Goal: Task Accomplishment & Management: Manage account settings

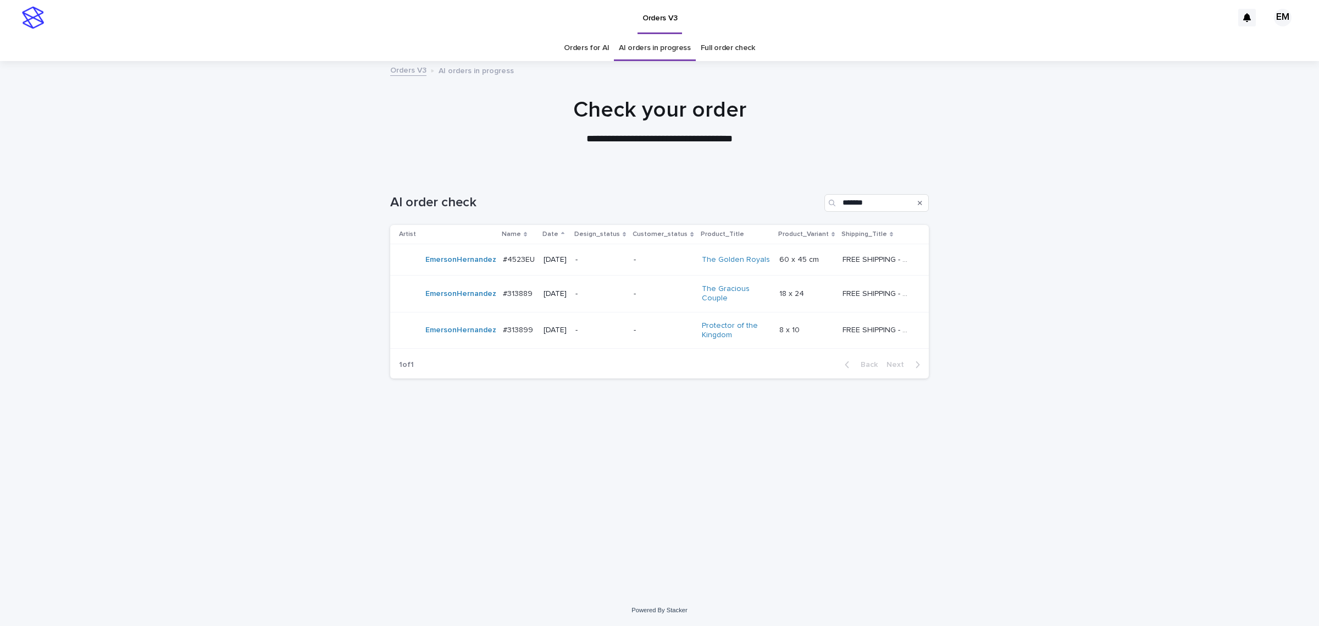
click at [625, 260] on p "-" at bounding box center [600, 259] width 49 height 9
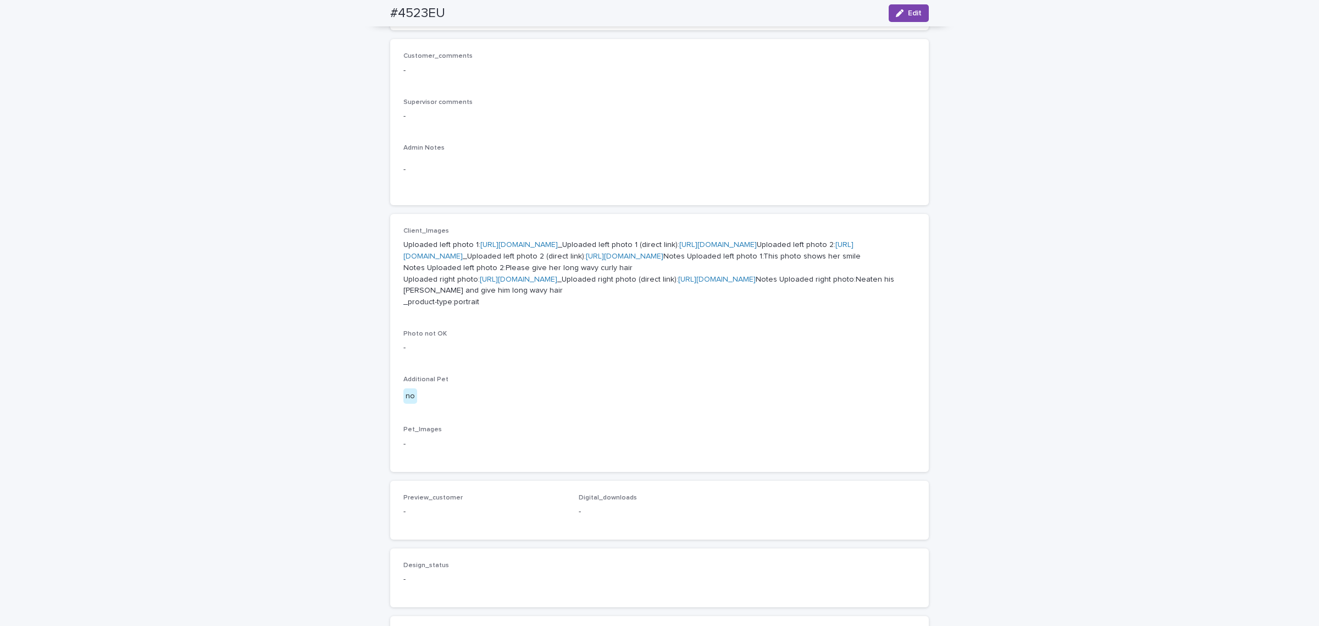
scroll to position [284, 0]
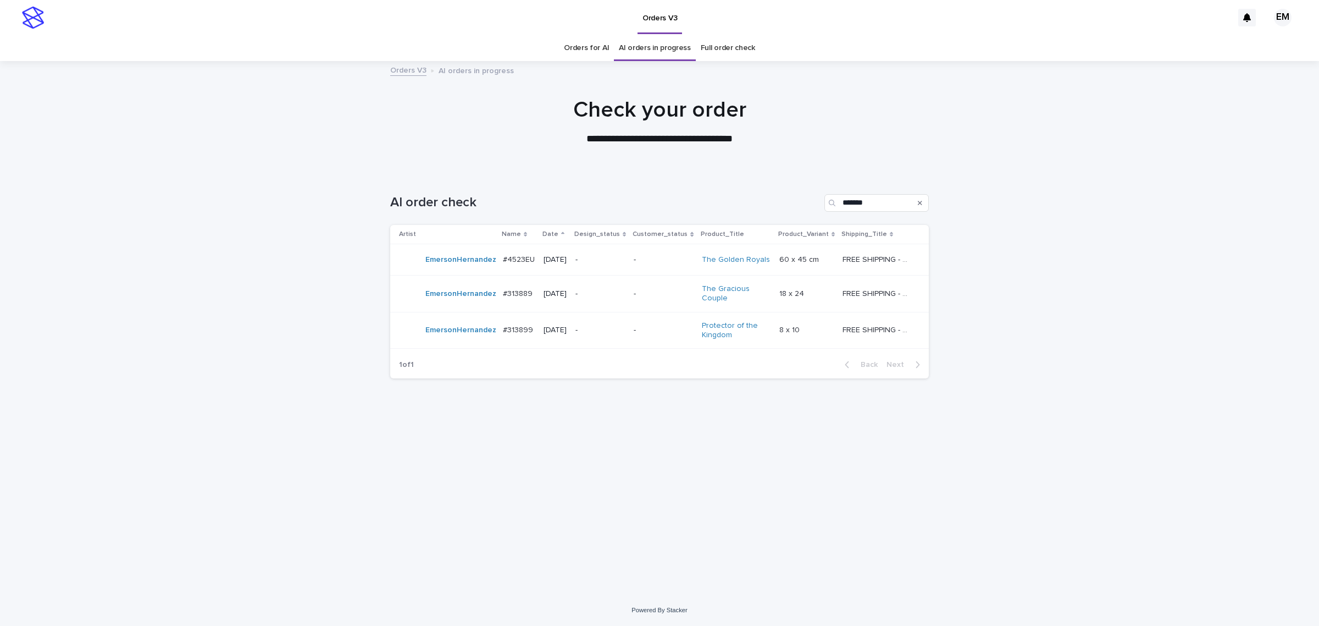
click at [625, 297] on p "-" at bounding box center [600, 293] width 49 height 9
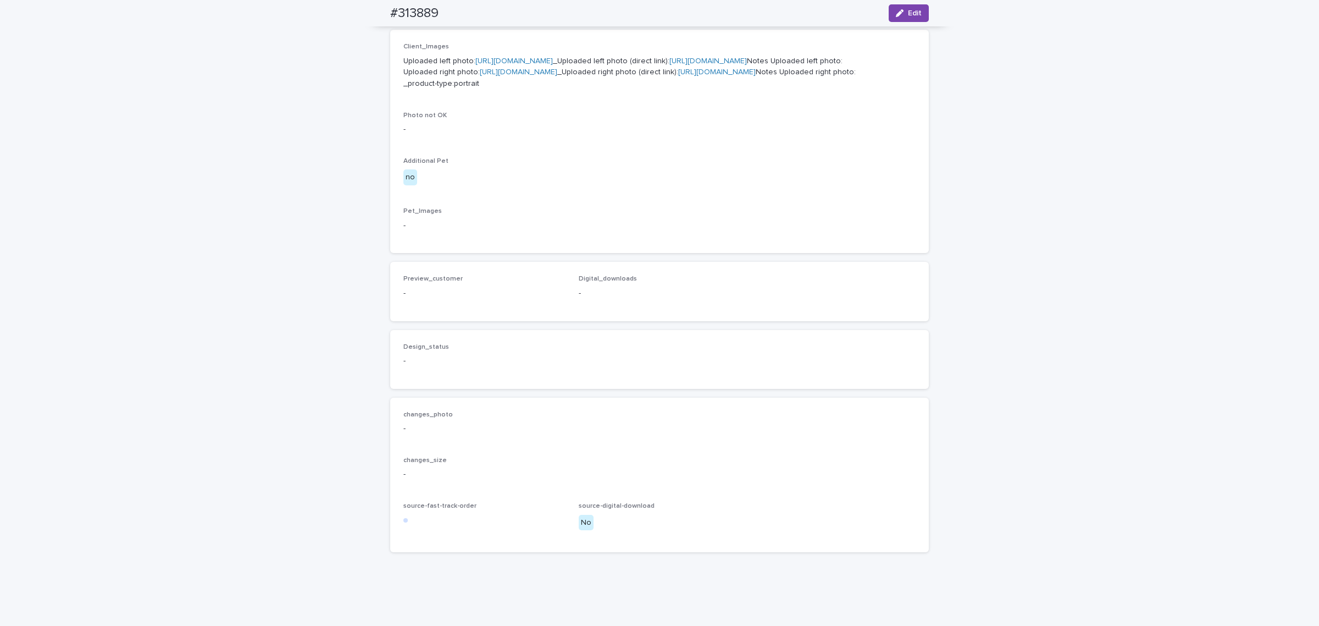
scroll to position [456, 0]
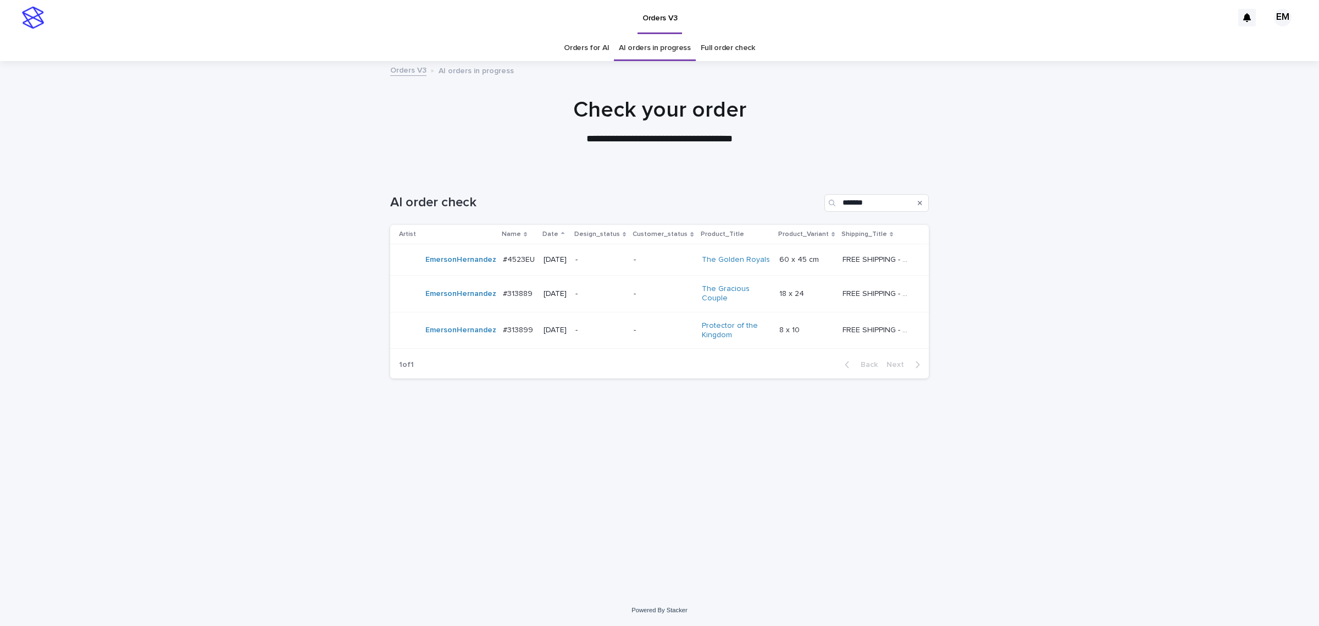
click at [619, 335] on p "-" at bounding box center [600, 329] width 49 height 9
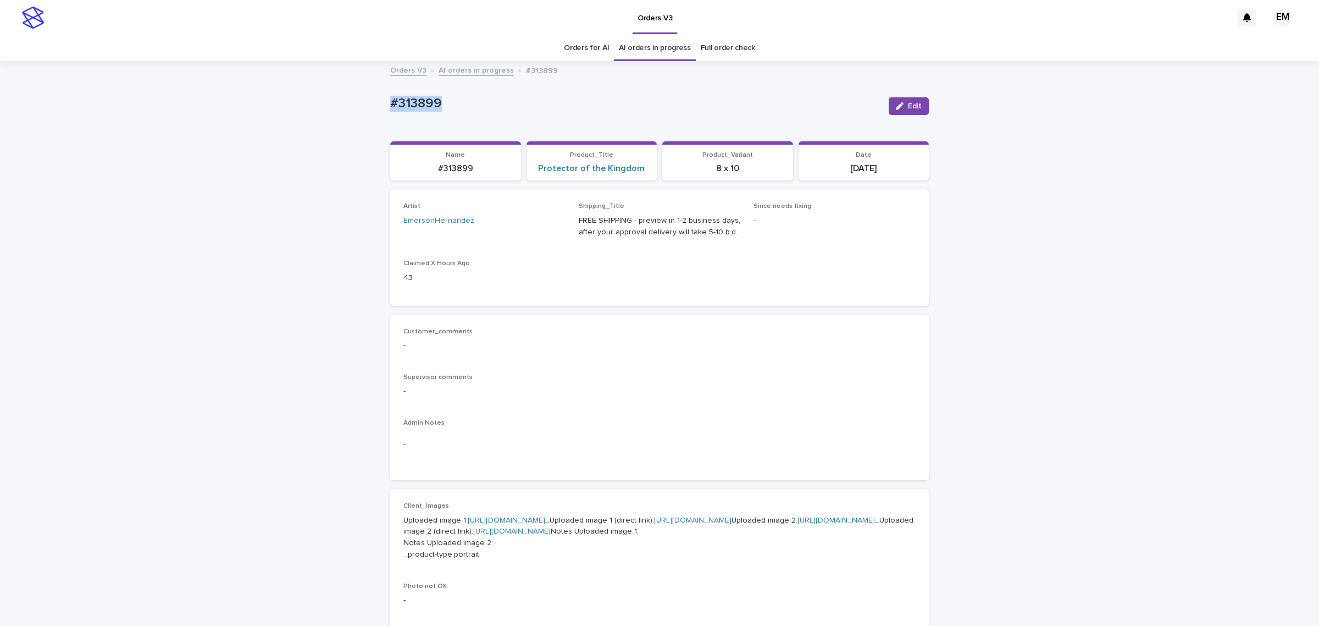
drag, startPoint x: 293, startPoint y: 102, endPoint x: 318, endPoint y: 125, distance: 33.5
click at [193, 100] on div "Loading... Saving… Loading... Saving… #313899 Edit #313899 Edit Sorry, there wa…" at bounding box center [659, 574] width 1319 height 1024
copy p "#313899"
click at [900, 98] on button "Edit" at bounding box center [909, 106] width 40 height 18
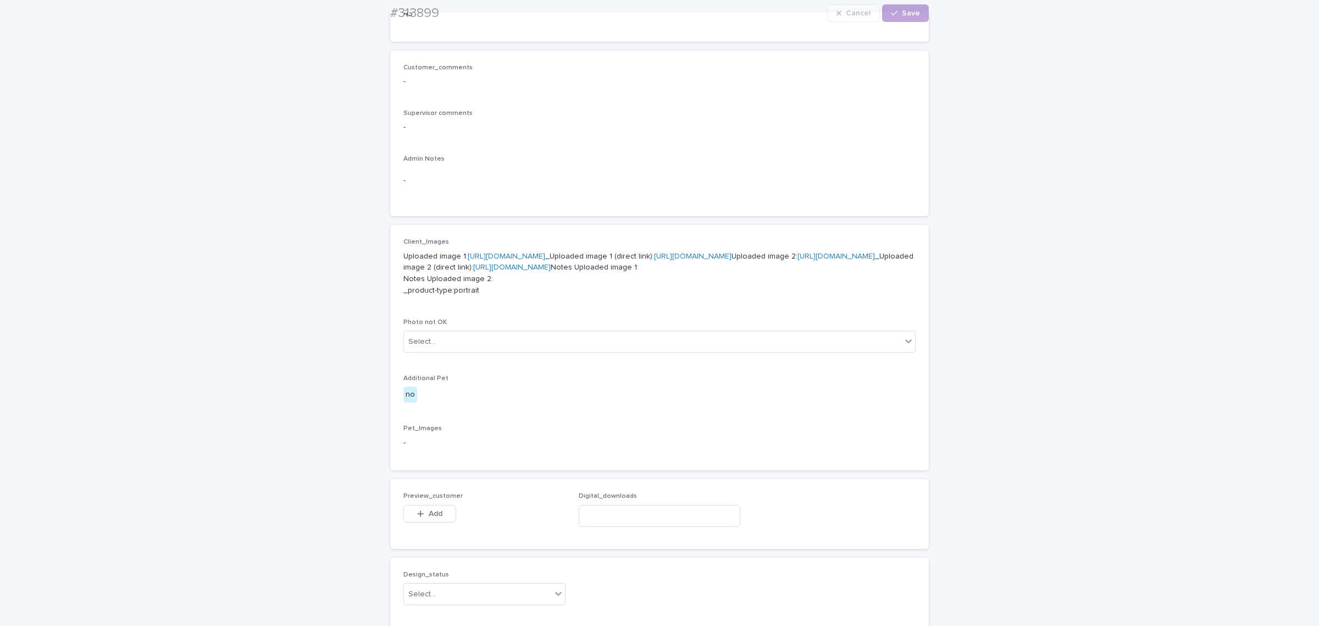
scroll to position [412, 0]
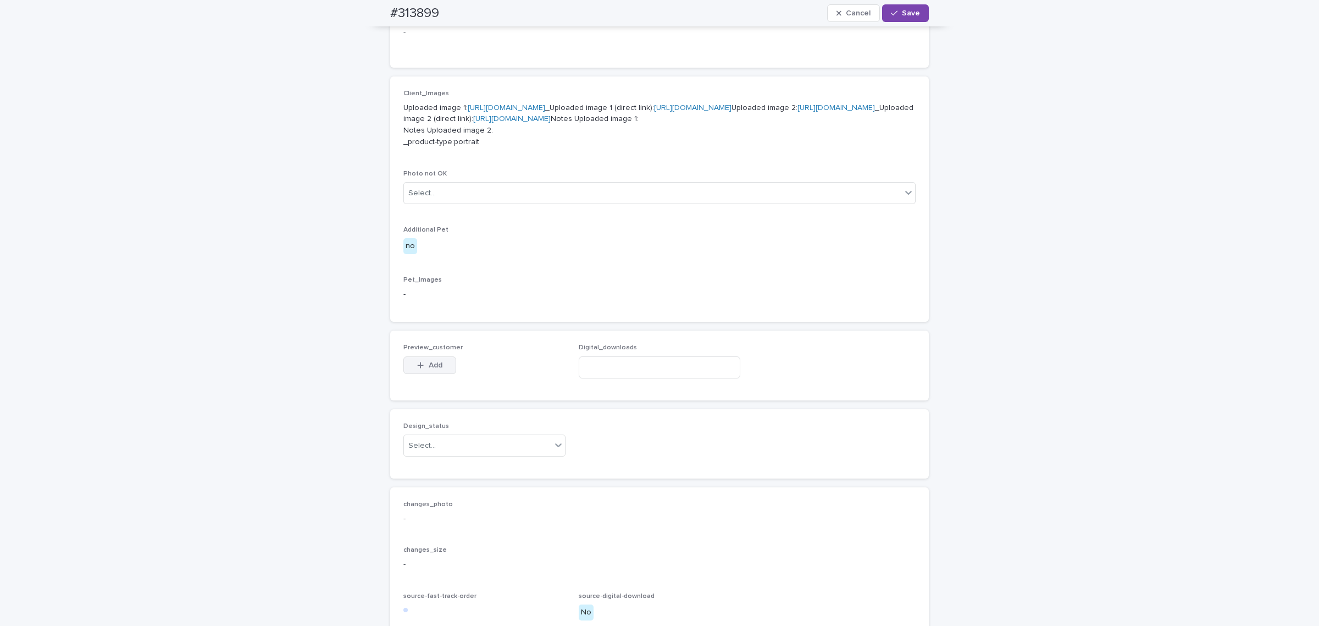
click at [425, 374] on button "Add" at bounding box center [429, 365] width 53 height 18
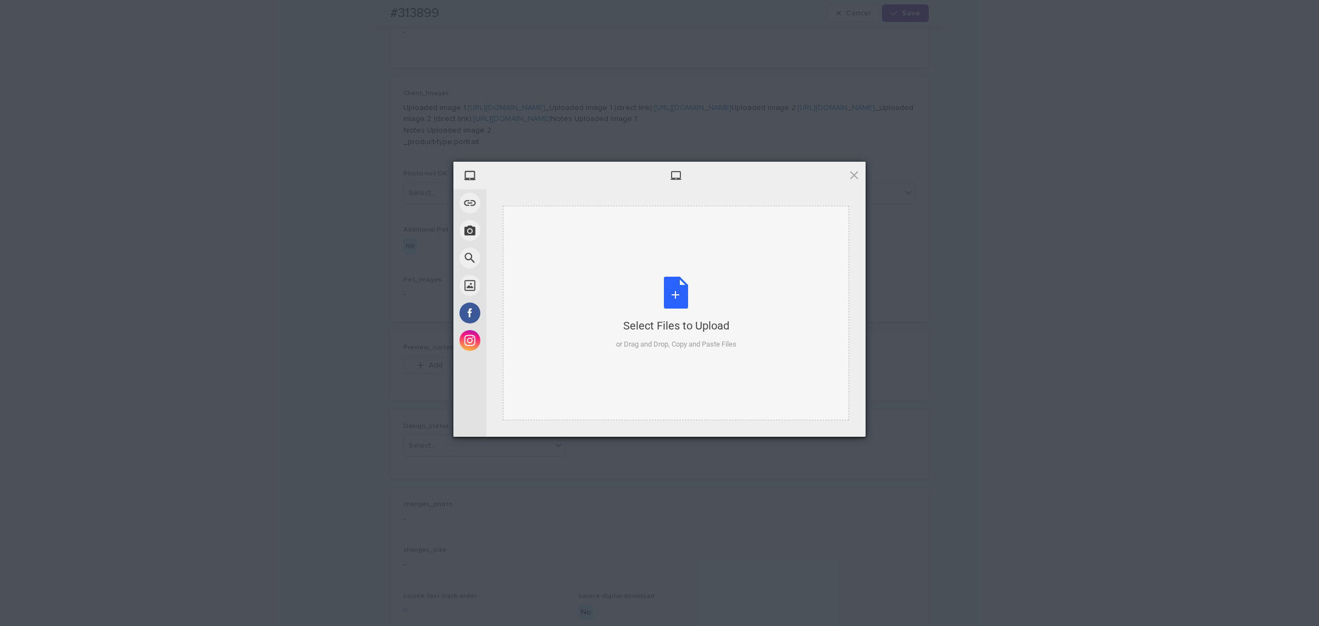
click at [616, 265] on div "Select Files to Upload or Drag and Drop, Copy and Paste Files" at bounding box center [676, 313] width 346 height 214
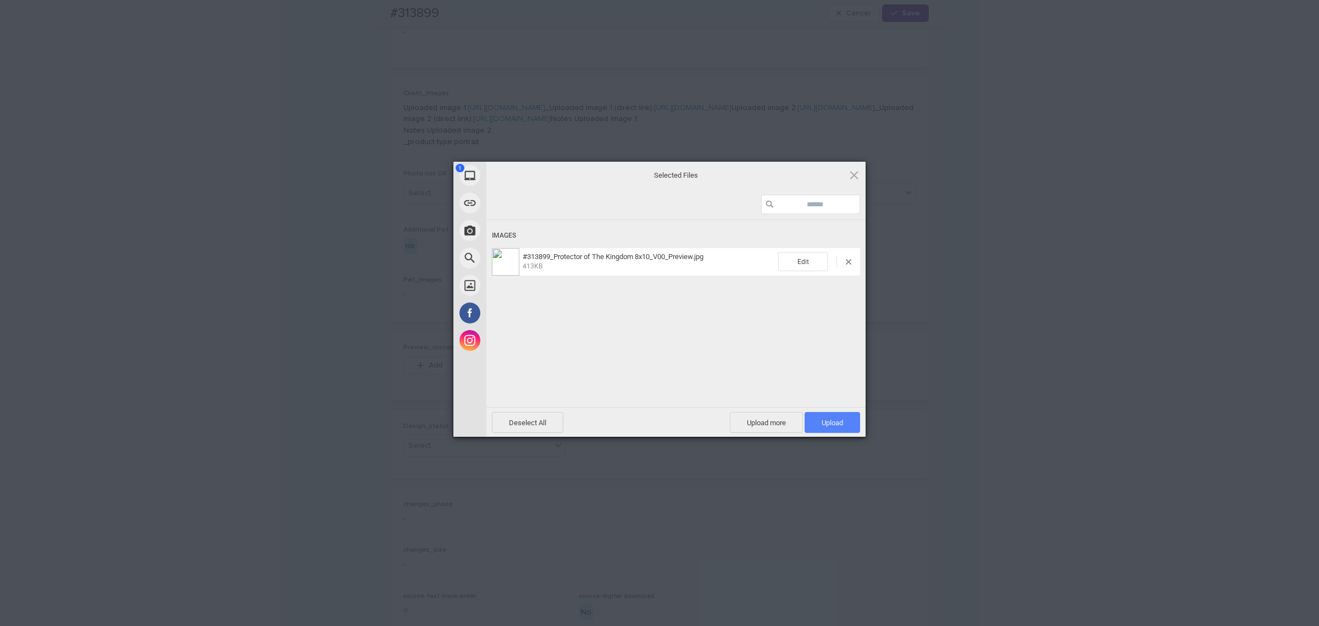
click at [856, 424] on span "Upload 1" at bounding box center [833, 422] width 56 height 21
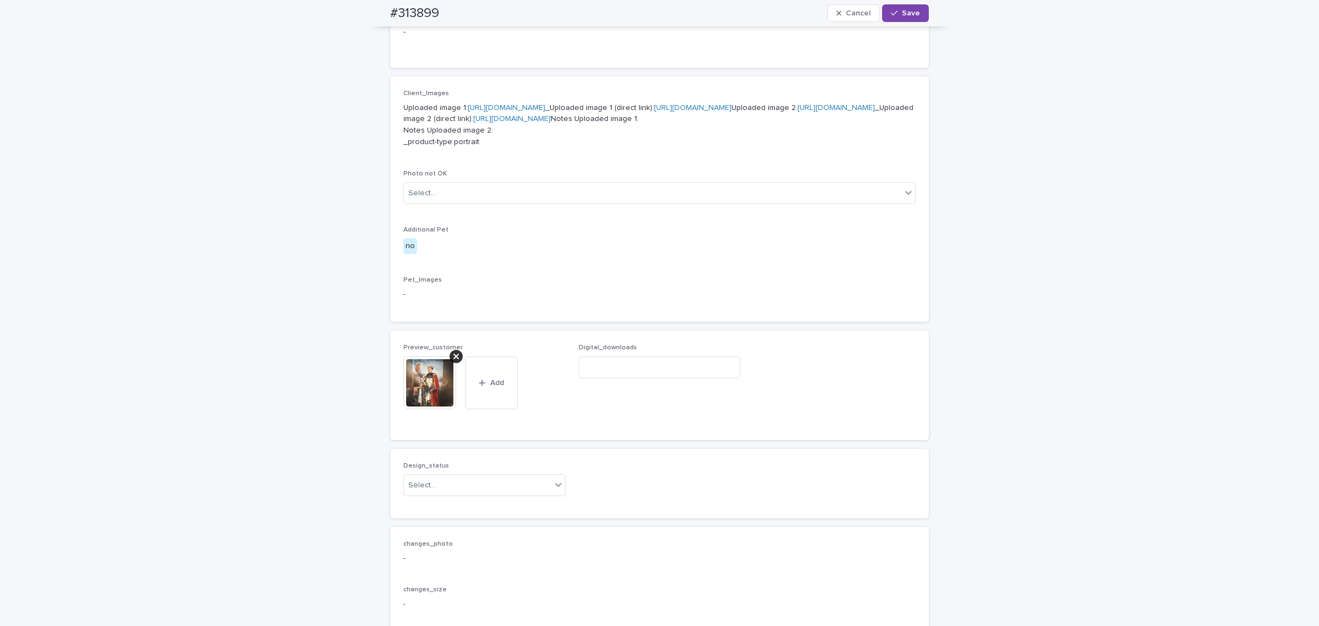
scroll to position [432, 0]
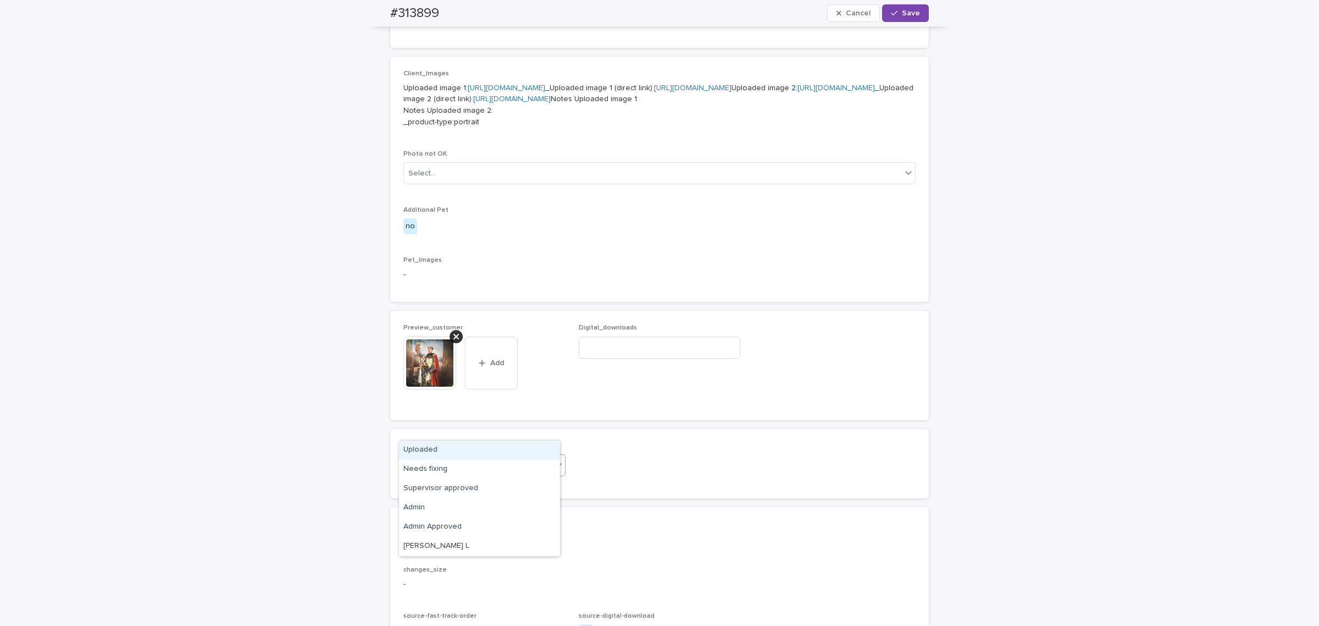
drag, startPoint x: 468, startPoint y: 569, endPoint x: 462, endPoint y: 564, distance: 8.6
click at [467, 474] on div "Select..." at bounding box center [477, 465] width 147 height 18
drag, startPoint x: 460, startPoint y: 560, endPoint x: 484, endPoint y: 435, distance: 127.2
click at [452, 455] on div "Uploaded" at bounding box center [479, 449] width 161 height 19
drag, startPoint x: 913, startPoint y: 4, endPoint x: 899, endPoint y: 10, distance: 15.0
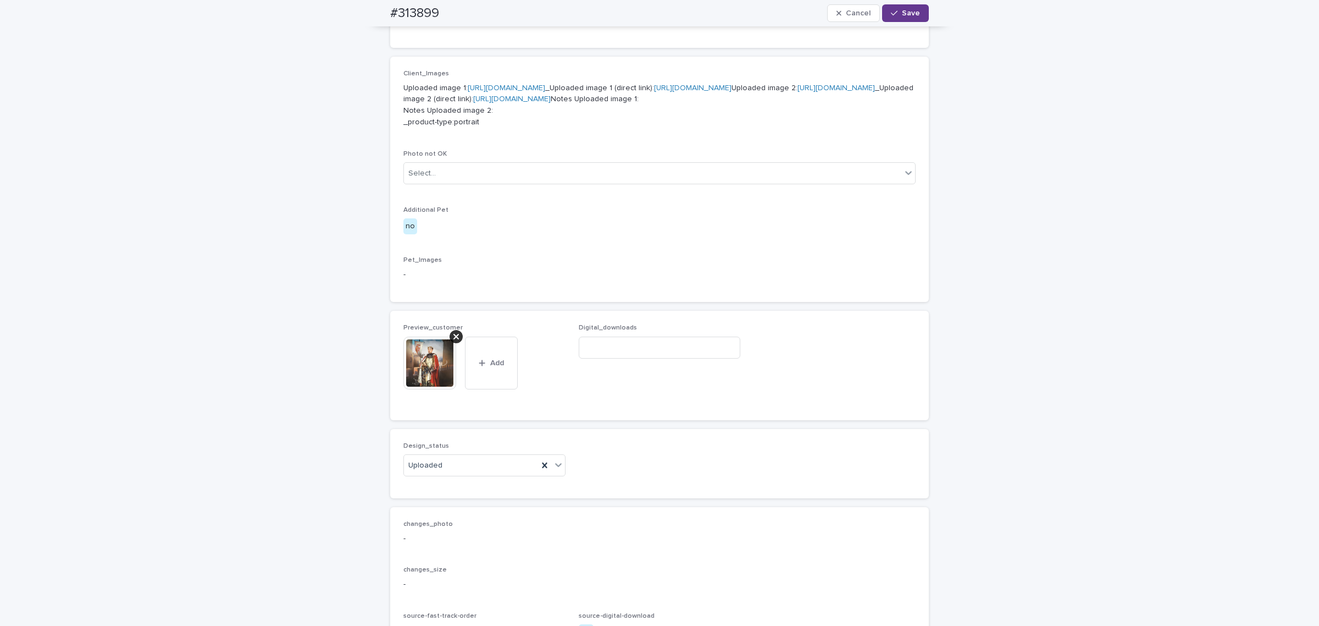
click at [913, 4] on button "Save" at bounding box center [905, 13] width 47 height 18
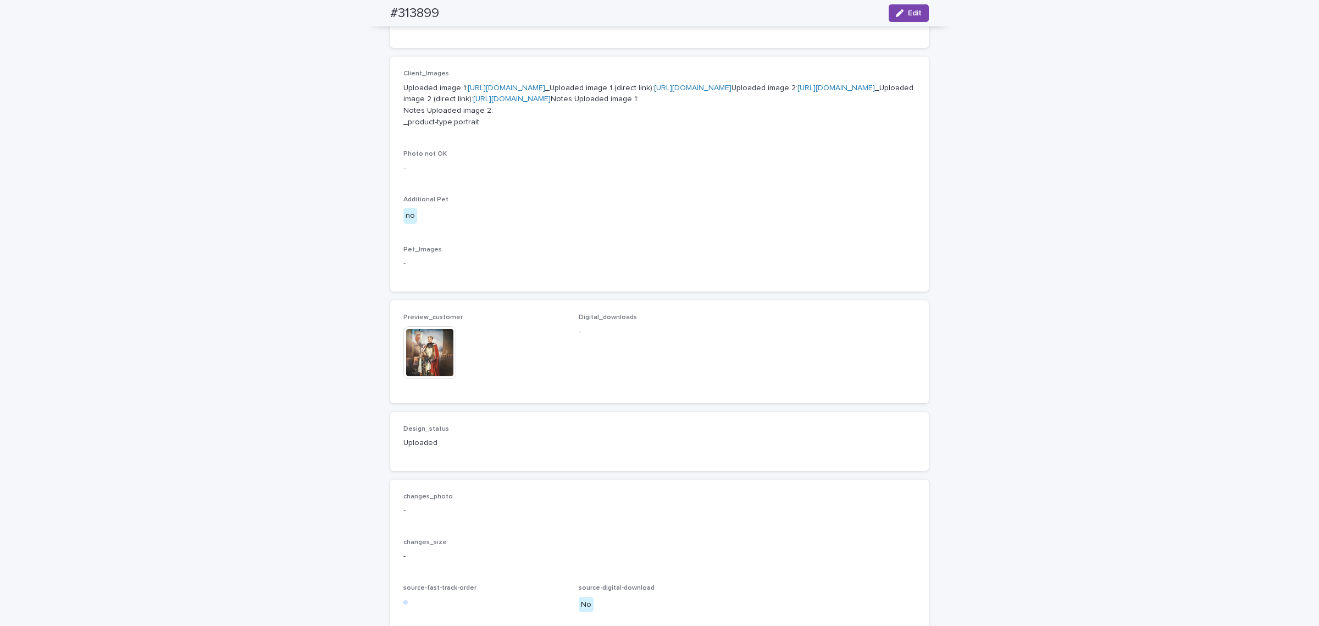
scroll to position [418, 0]
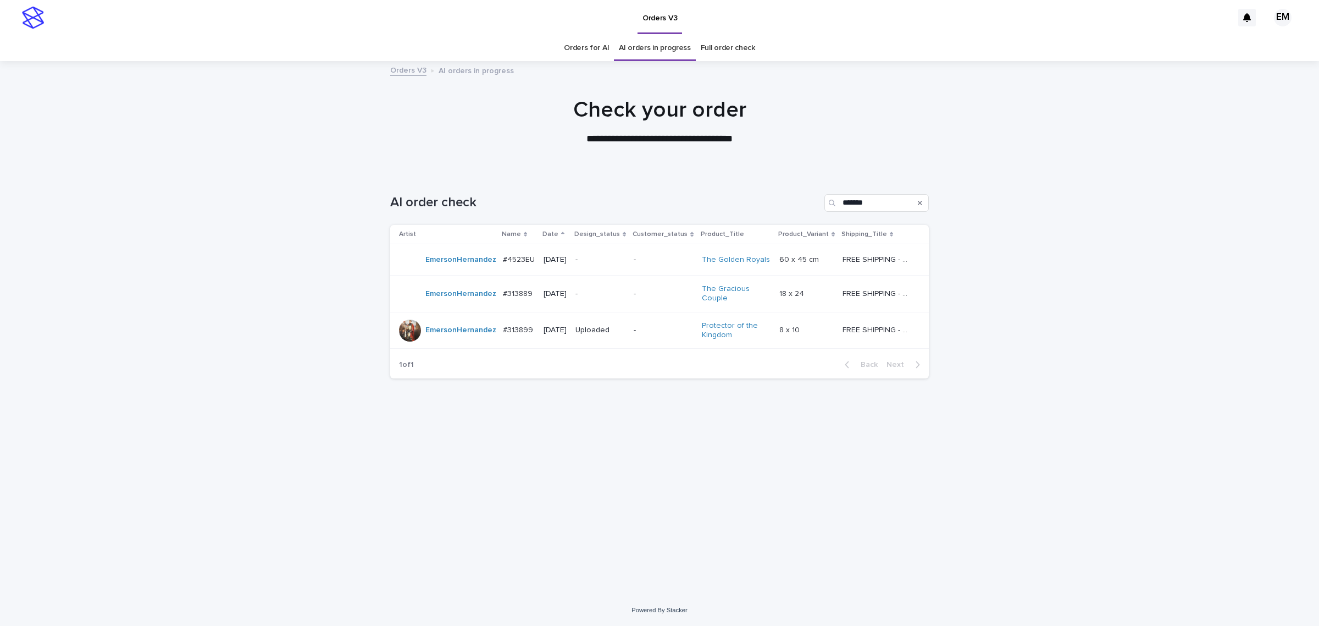
click at [611, 298] on p "-" at bounding box center [600, 293] width 49 height 9
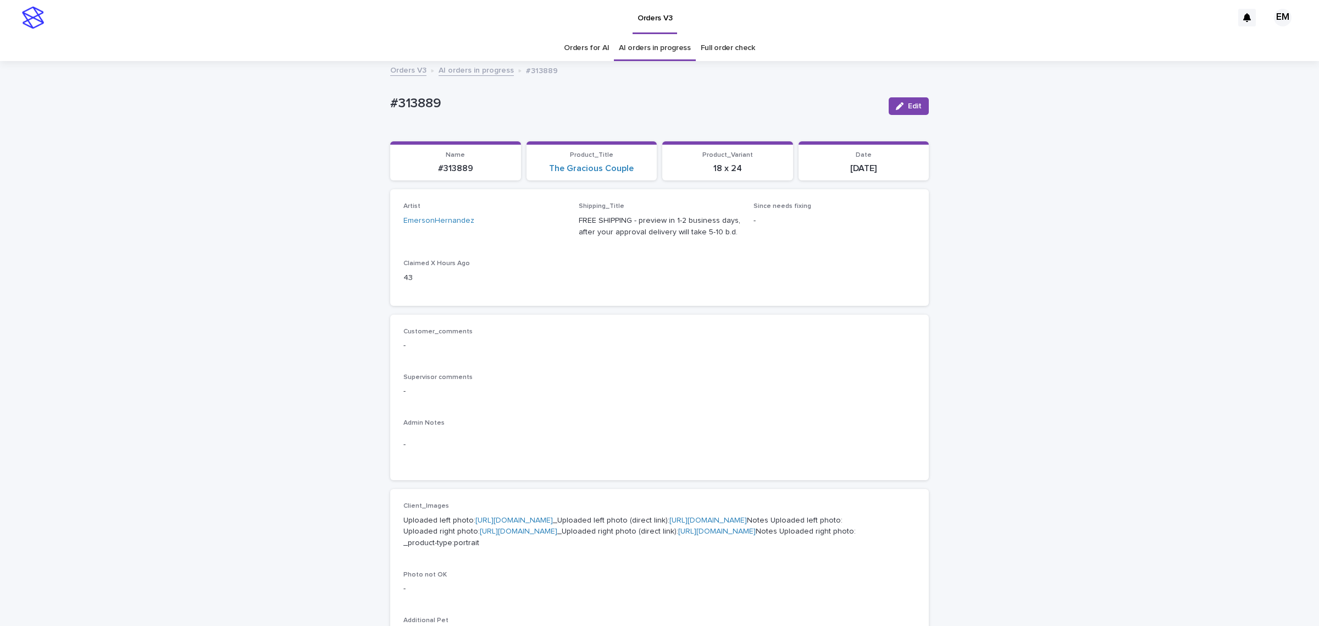
scroll to position [35, 0]
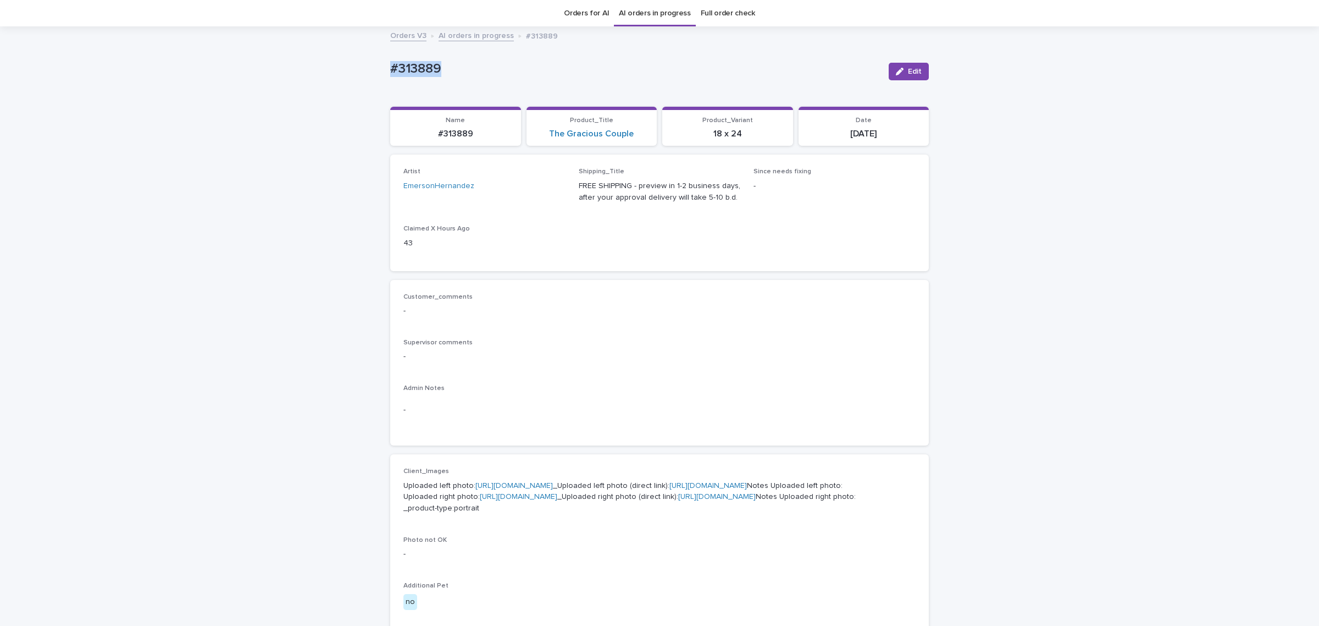
drag, startPoint x: 507, startPoint y: 72, endPoint x: 281, endPoint y: 73, distance: 225.9
click at [275, 69] on div "Loading... Saving… Loading... Saving… #313889 Edit #313889 Edit Sorry, there wa…" at bounding box center [659, 533] width 1319 height 1013
copy p "#313889"
click at [893, 63] on button "Edit" at bounding box center [909, 72] width 40 height 18
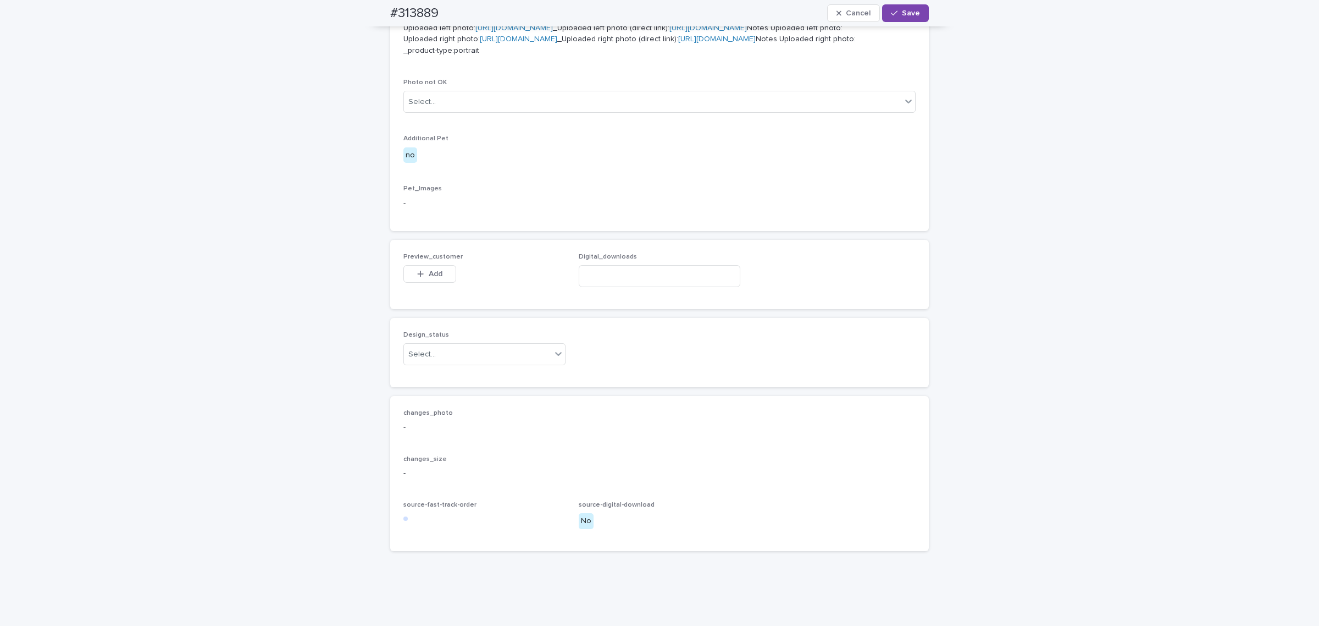
scroll to position [584, 0]
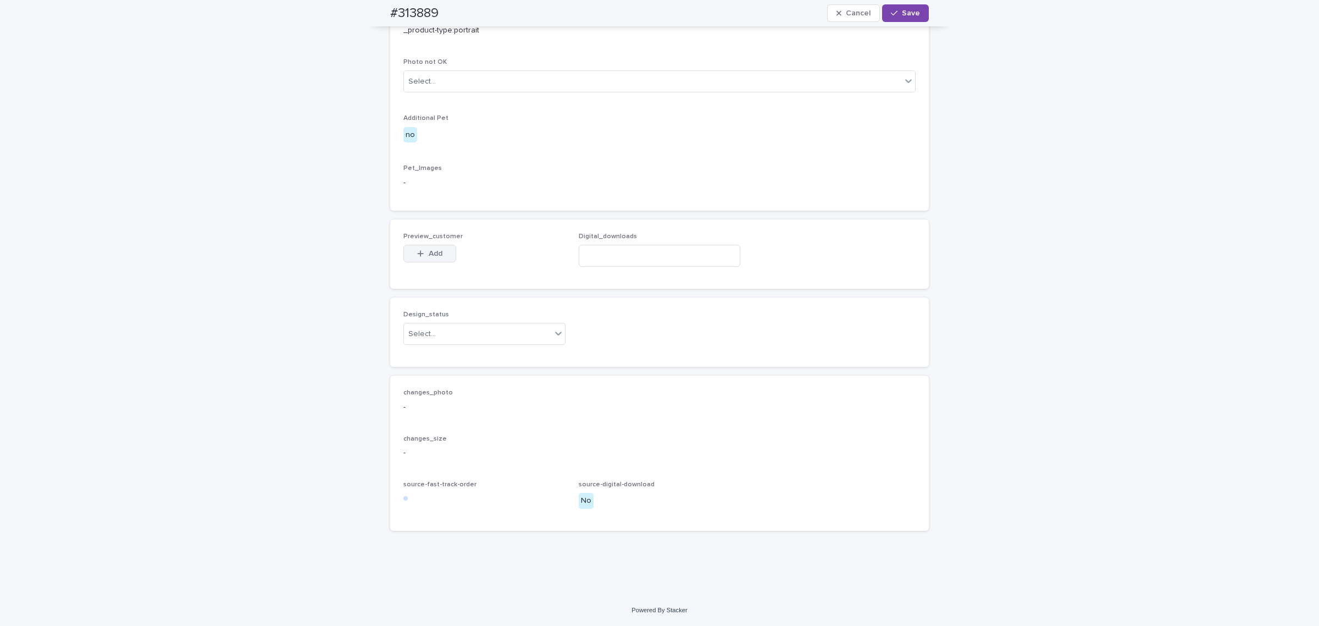
click at [435, 257] on span "Add" at bounding box center [436, 254] width 14 height 8
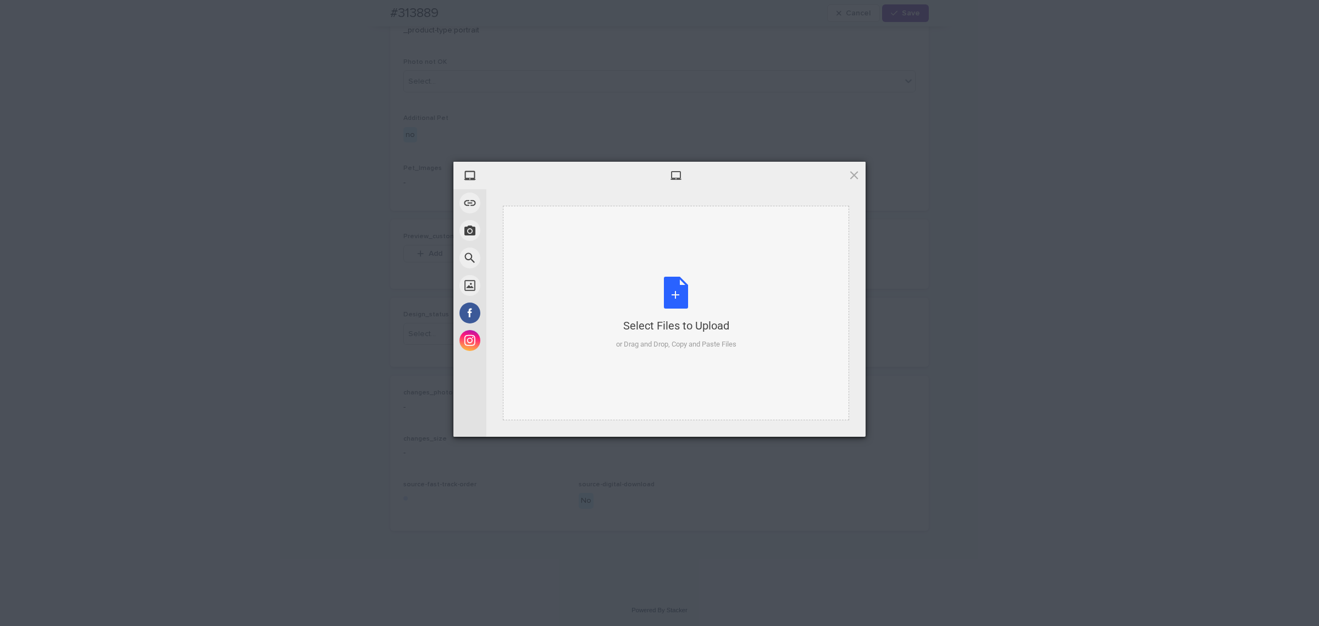
click at [595, 244] on div "Select Files to Upload or Drag and Drop, Copy and Paste Files" at bounding box center [676, 313] width 346 height 214
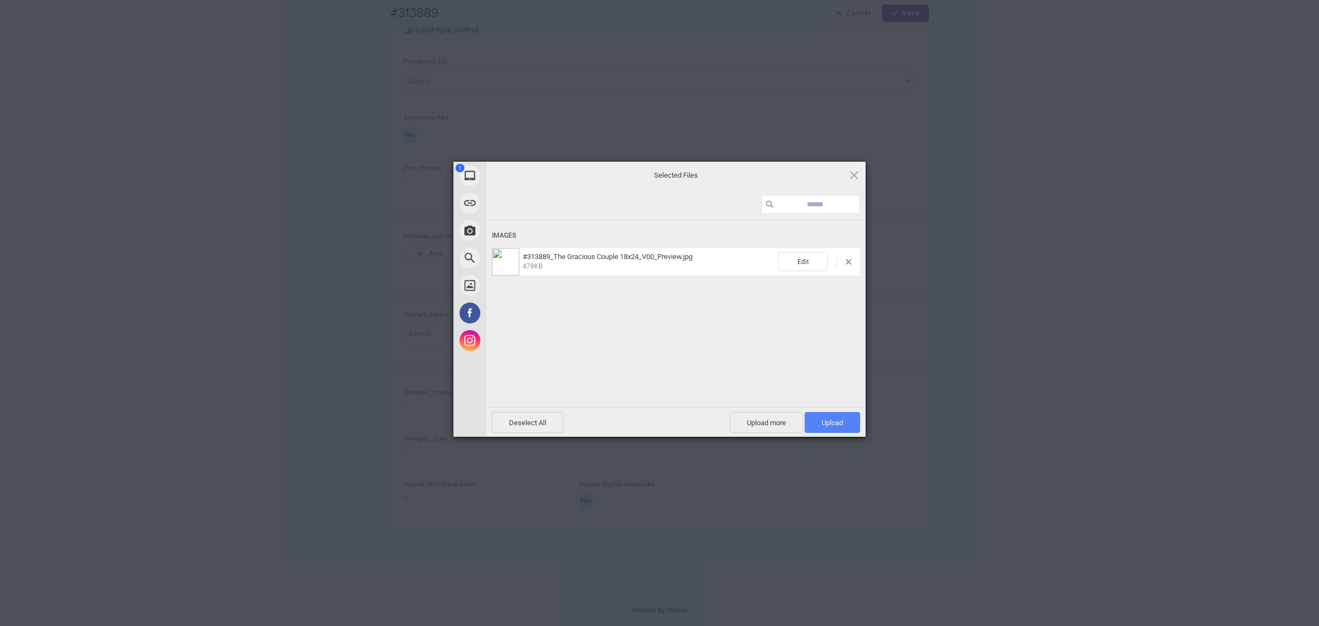
click at [831, 428] on span "Upload 1" at bounding box center [833, 422] width 56 height 21
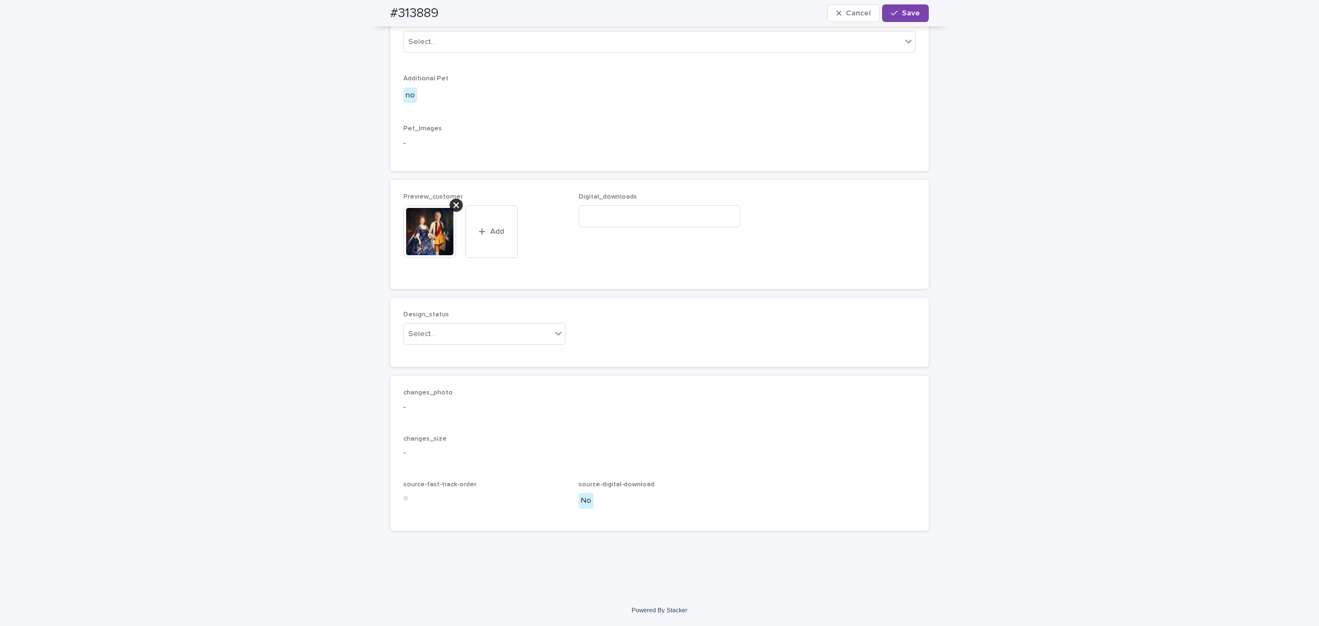
scroll to position [605, 0]
click at [517, 343] on div "Select..." at bounding box center [477, 334] width 147 height 18
click at [494, 419] on div "Uploaded" at bounding box center [479, 416] width 161 height 19
click at [905, 9] on span "Save" at bounding box center [911, 13] width 18 height 8
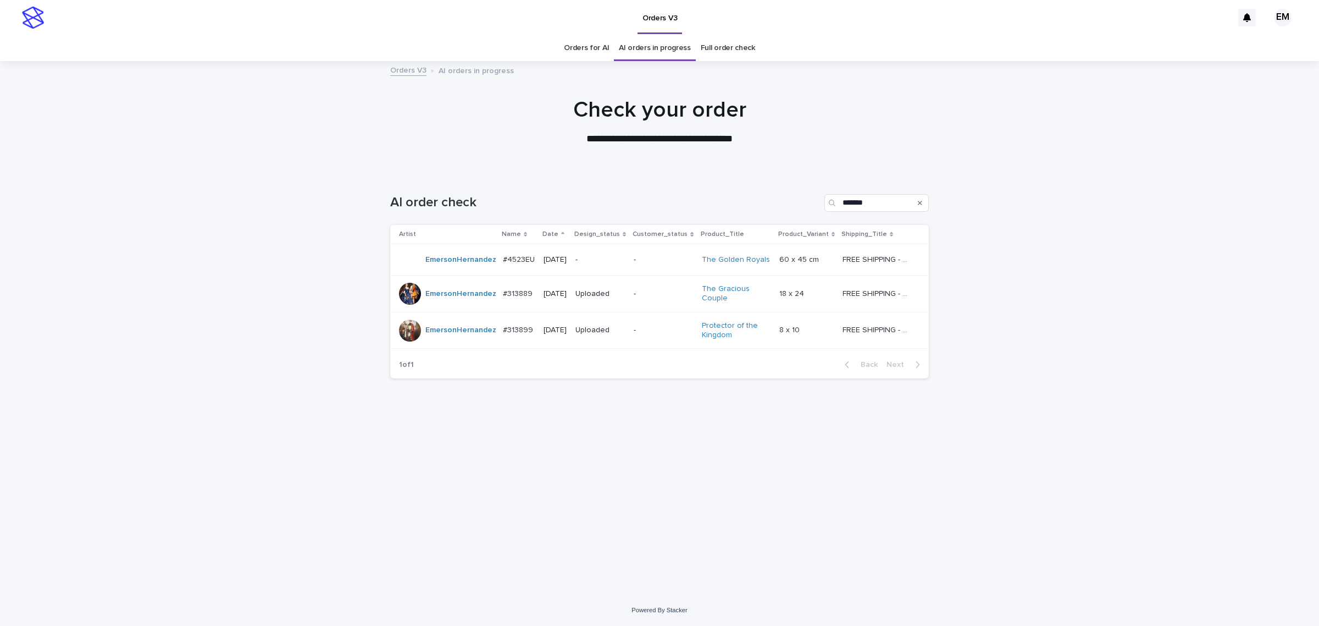
click at [616, 251] on td "-" at bounding box center [600, 259] width 58 height 31
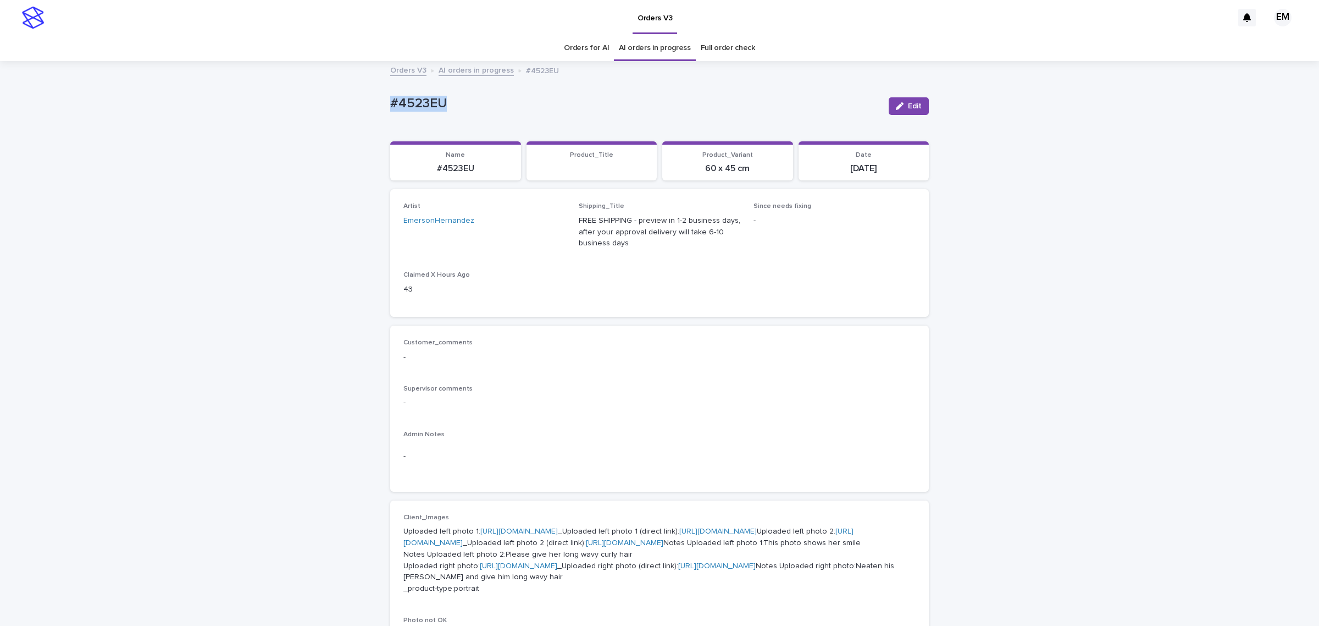
drag, startPoint x: 368, startPoint y: 108, endPoint x: 335, endPoint y: 113, distance: 33.3
click at [313, 108] on div "Loading... Saving… Loading... Saving… #4523EU Edit #4523EU Edit Sorry, there wa…" at bounding box center [659, 591] width 1319 height 1059
copy p "#4523EU"
drag, startPoint x: 905, startPoint y: 106, endPoint x: 571, endPoint y: 344, distance: 411.1
click at [908, 106] on span "Edit" at bounding box center [915, 106] width 14 height 8
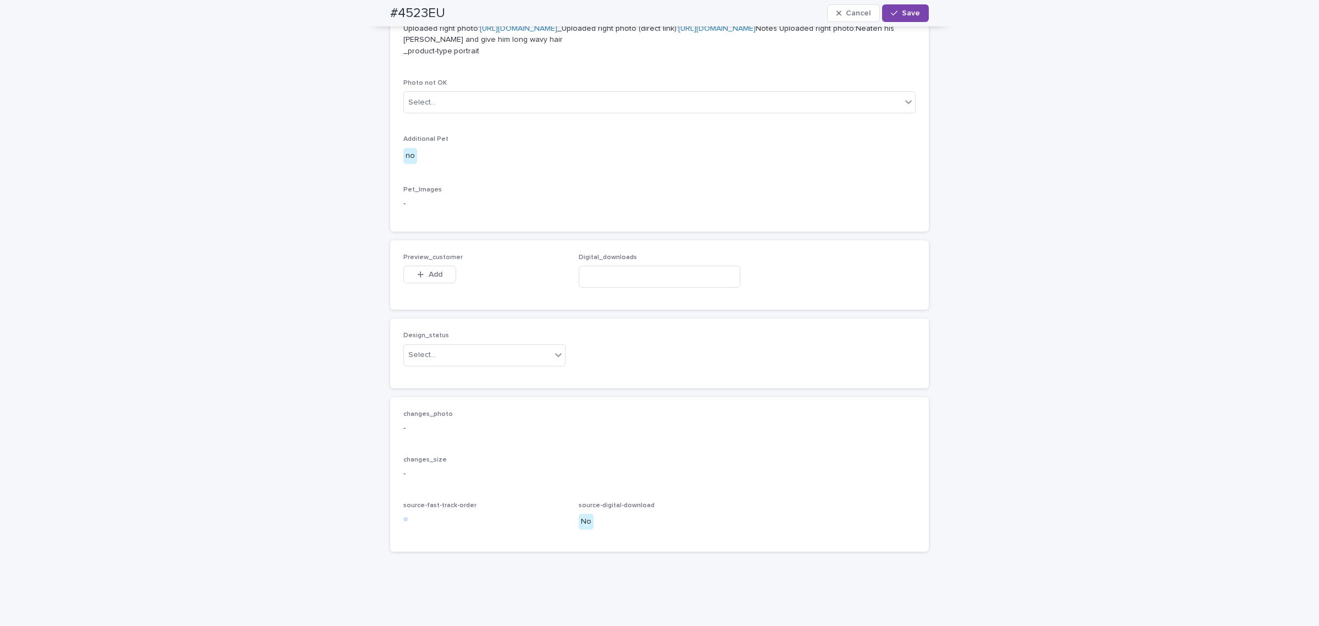
scroll to position [595, 0]
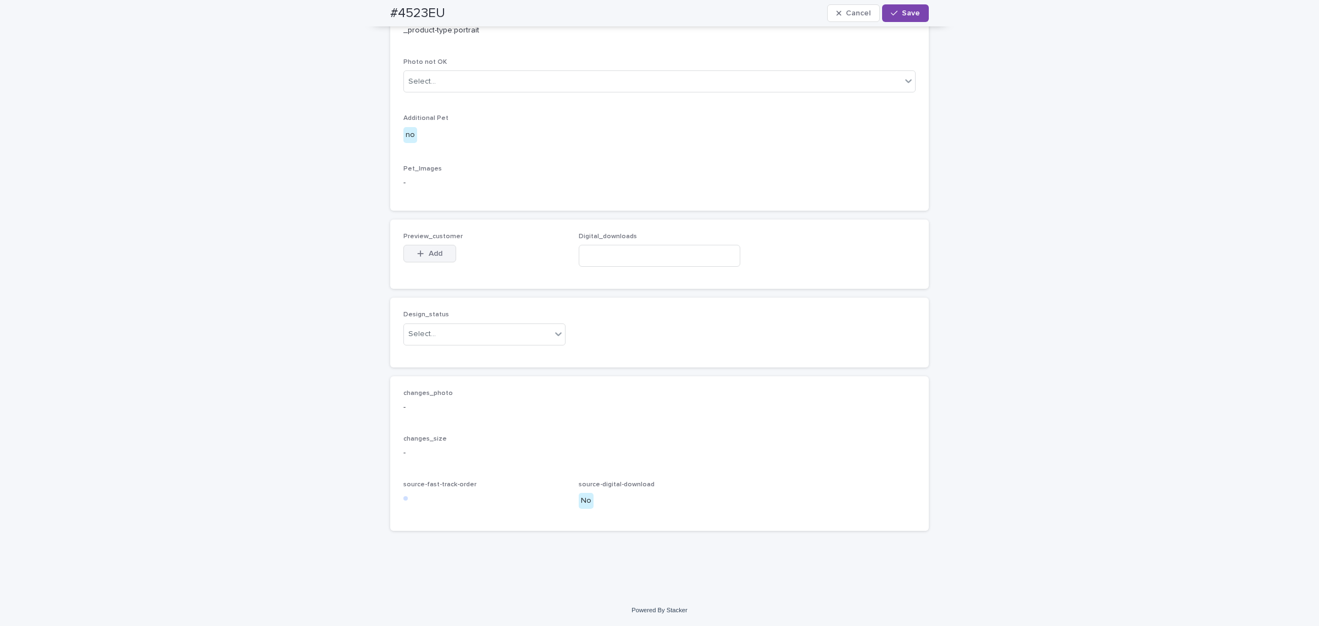
click at [433, 262] on button "Add" at bounding box center [429, 254] width 53 height 18
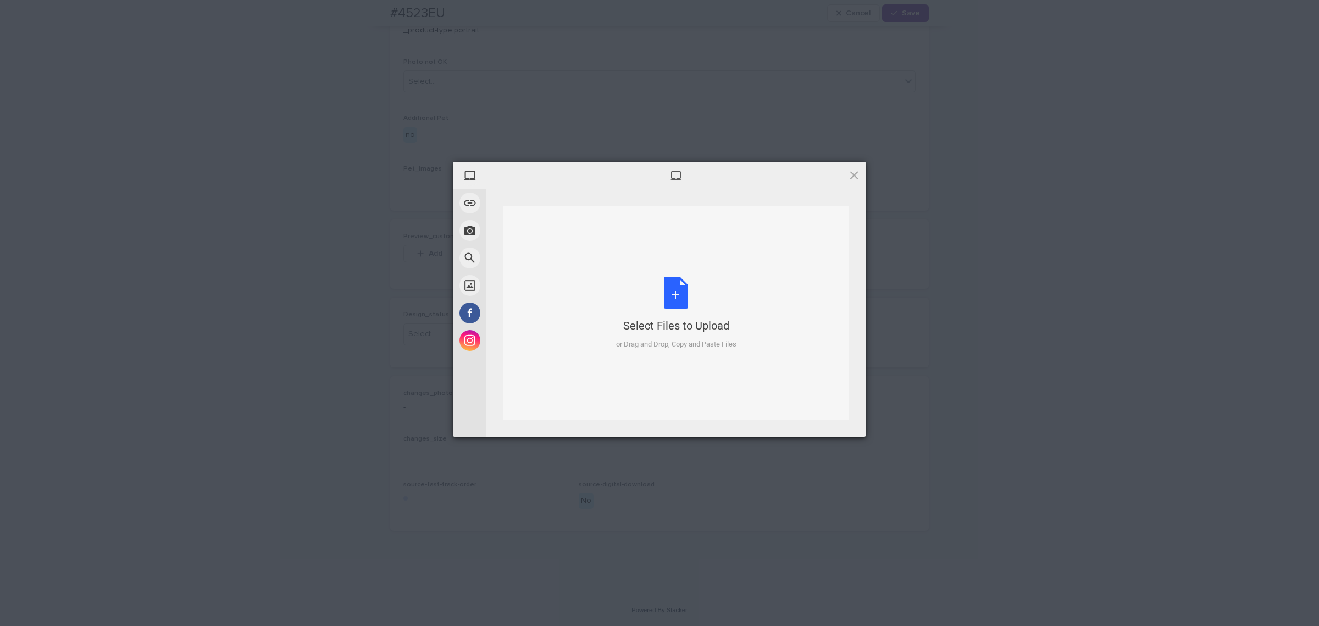
click at [654, 242] on div "Select Files to Upload or Drag and Drop, Copy and Paste Files" at bounding box center [676, 313] width 346 height 214
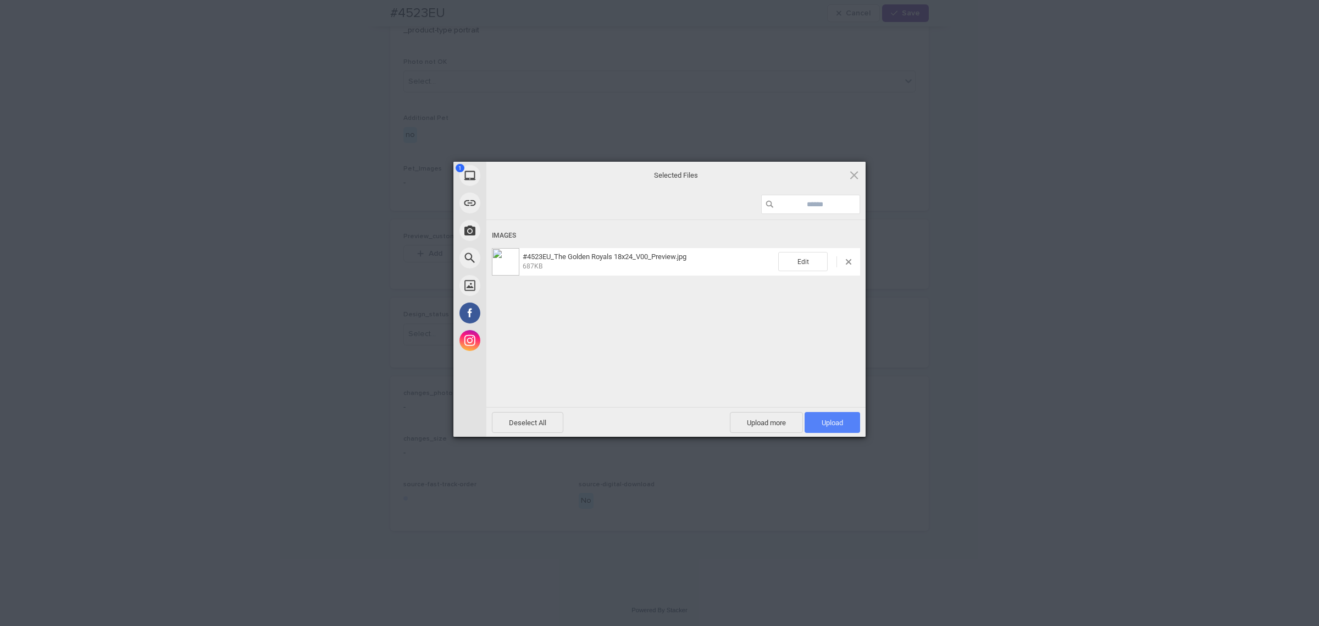
drag, startPoint x: 827, startPoint y: 418, endPoint x: 715, endPoint y: 276, distance: 180.8
click at [823, 418] on span "Upload 1" at bounding box center [832, 422] width 21 height 8
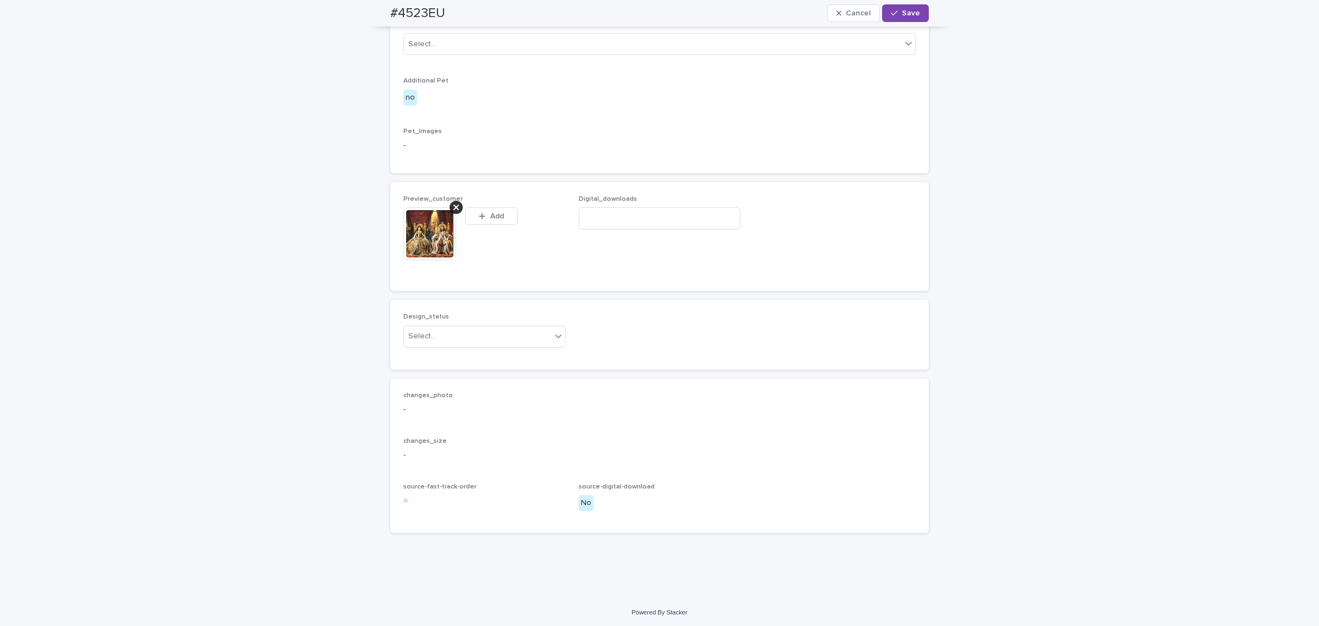
scroll to position [616, 0]
drag, startPoint x: 471, startPoint y: 499, endPoint x: 466, endPoint y: 503, distance: 5.8
click at [468, 353] on div "Design_status Select..." at bounding box center [484, 332] width 162 height 43
click at [446, 343] on div "Select..." at bounding box center [477, 334] width 147 height 18
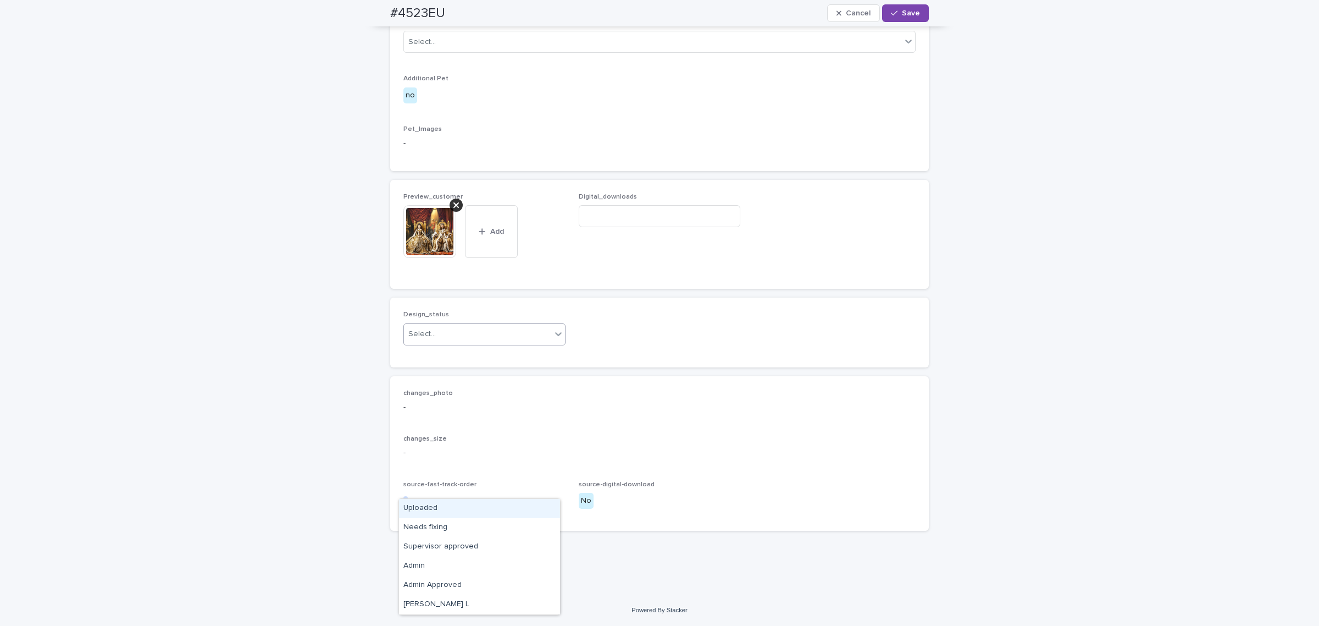
click at [438, 500] on div "Uploaded" at bounding box center [479, 508] width 161 height 19
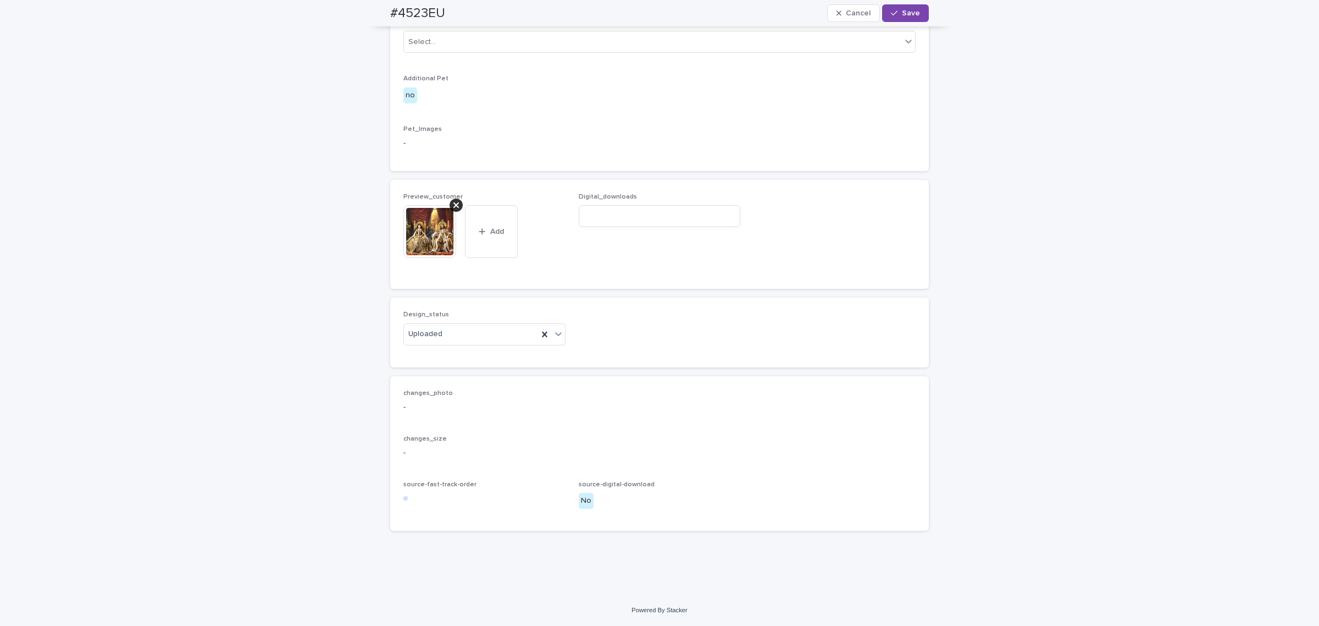
click at [915, 23] on div "#4523EU Cancel Save" at bounding box center [659, 13] width 539 height 26
click at [912, 11] on span "Save" at bounding box center [911, 13] width 18 height 8
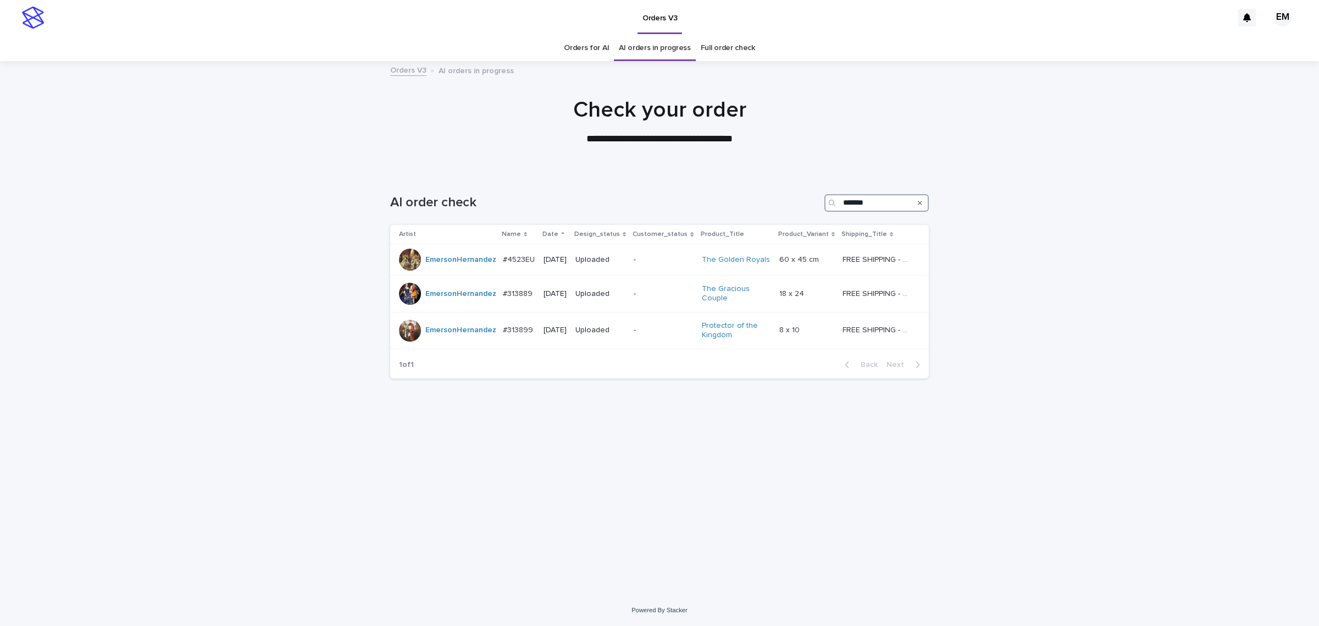
click at [895, 203] on input "*******" at bounding box center [877, 203] width 104 height 18
click at [919, 202] on icon "Search" at bounding box center [920, 203] width 4 height 7
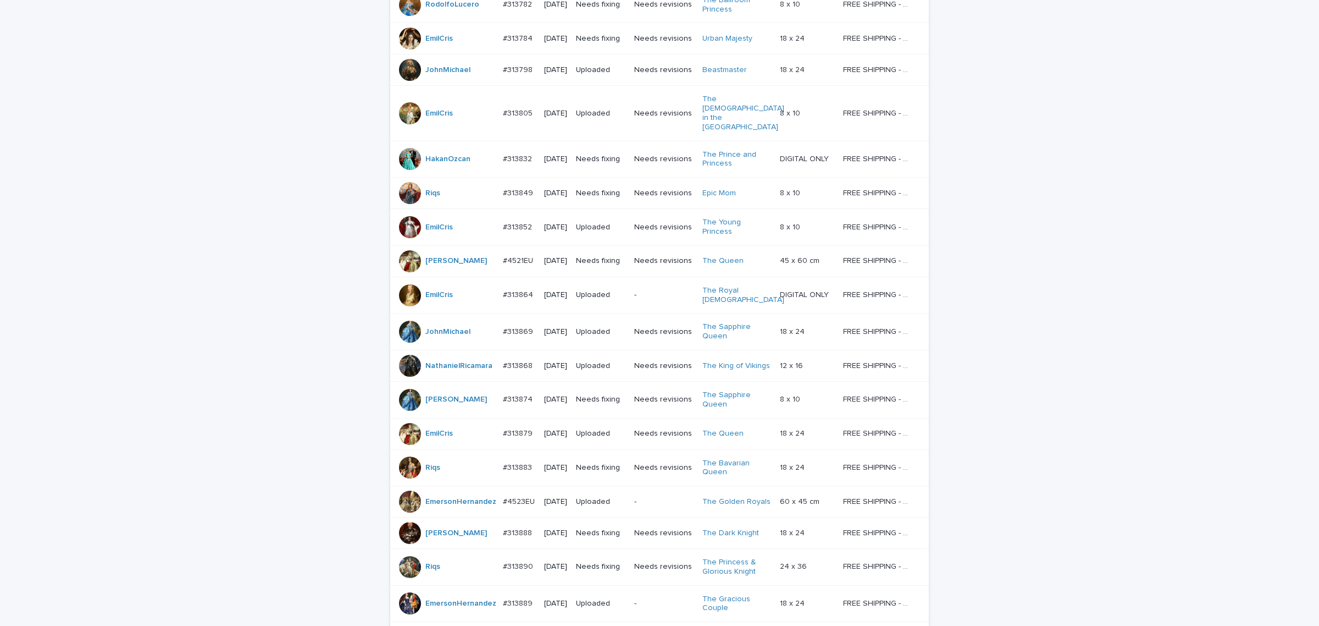
scroll to position [771, 0]
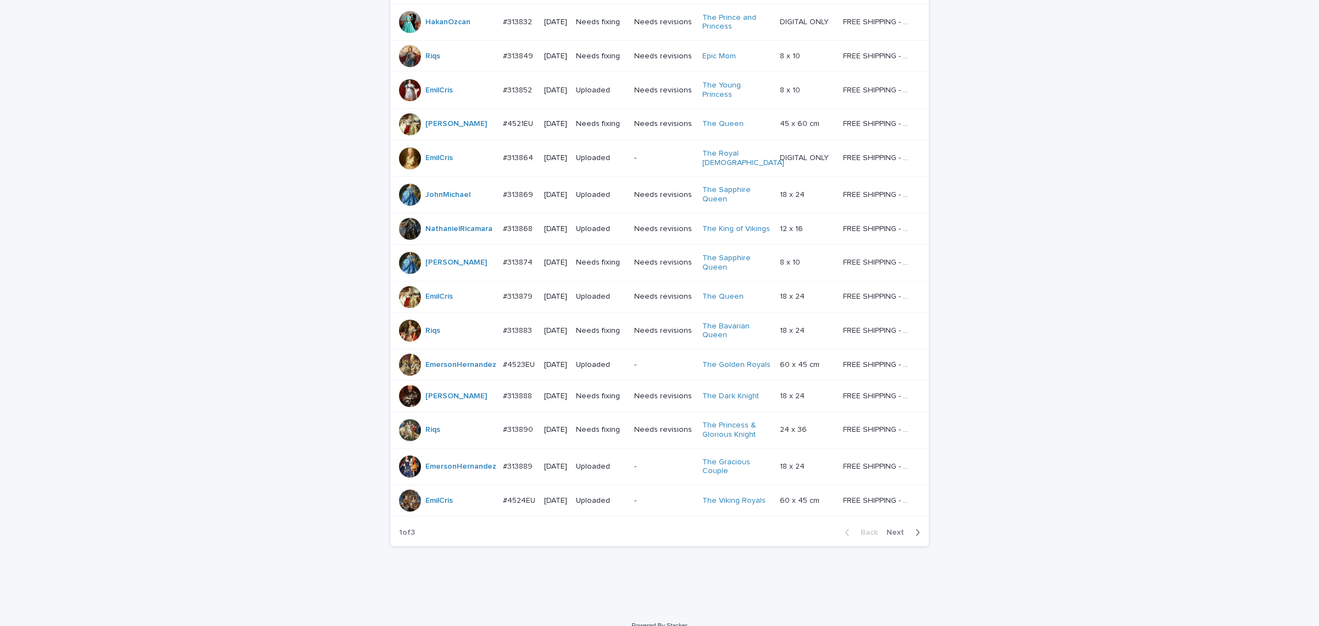
click at [894, 528] on span "Next" at bounding box center [899, 532] width 24 height 8
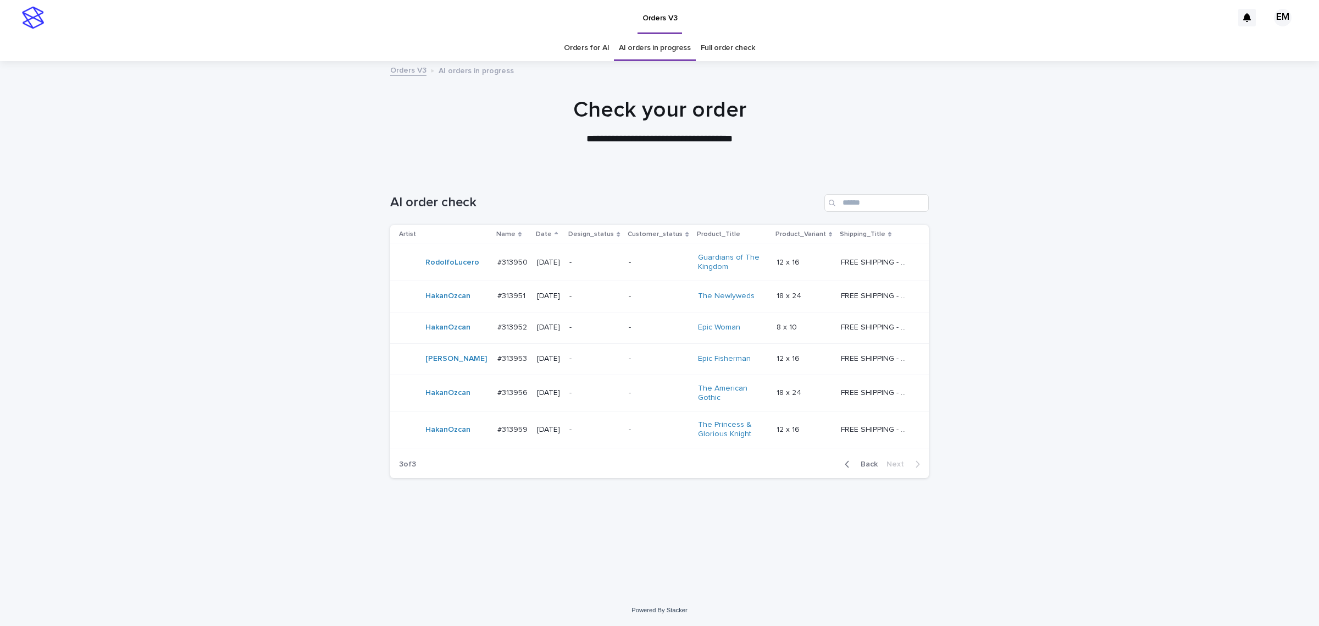
click at [871, 468] on span "Back" at bounding box center [866, 464] width 24 height 8
